Goal: Transaction & Acquisition: Purchase product/service

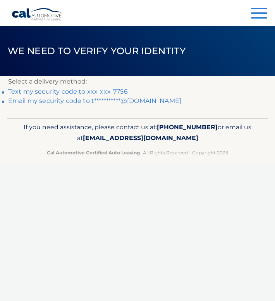
click at [60, 91] on link "Text my security code to xxx-xxx-7756" at bounding box center [68, 91] width 120 height 7
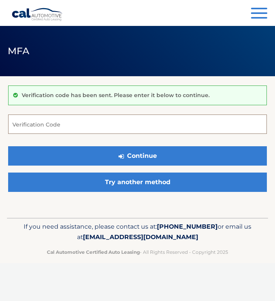
click at [38, 124] on input "Verification Code" at bounding box center [137, 124] width 258 height 19
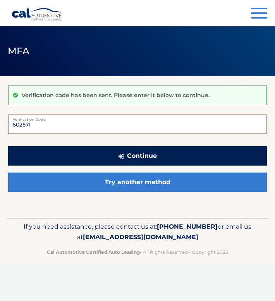
type input "602571"
click at [101, 153] on button "Continue" at bounding box center [137, 155] width 258 height 19
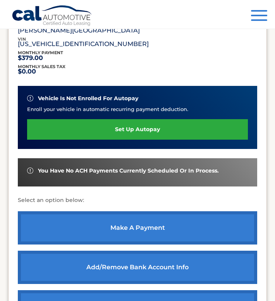
scroll to position [155, 0]
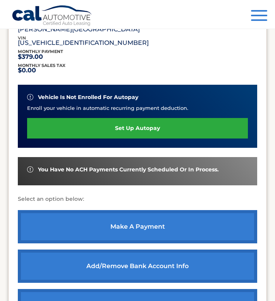
click at [117, 223] on link "make a payment" at bounding box center [137, 226] width 239 height 33
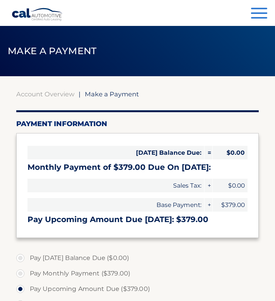
select select "YmYyMjQzNDYtZGEwYi00YzBhLWI0M2MtNjhiY2JmNTk5YTU5"
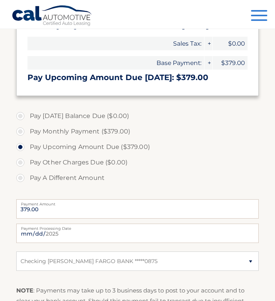
scroll to position [145, 0]
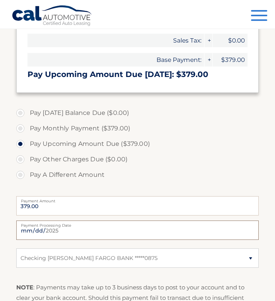
click at [42, 231] on input "2025-09-29" at bounding box center [137, 229] width 243 height 19
type input "2025-10-01"
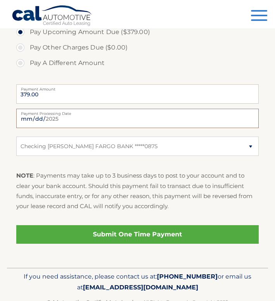
scroll to position [269, 0]
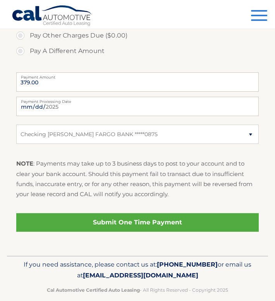
click at [113, 223] on link "Submit One Time Payment" at bounding box center [137, 222] width 243 height 19
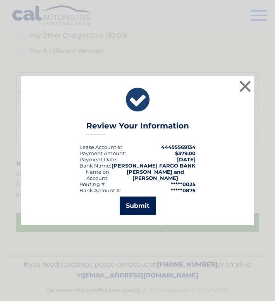
click at [140, 200] on button "Submit" at bounding box center [138, 206] width 36 height 19
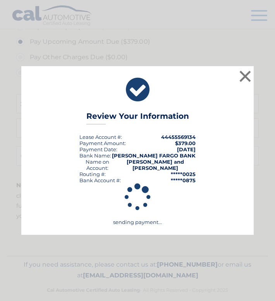
scroll to position [247, 0]
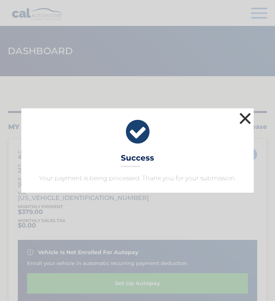
click at [245, 120] on button "×" at bounding box center [244, 118] width 15 height 15
